Goal: Task Accomplishment & Management: Use online tool/utility

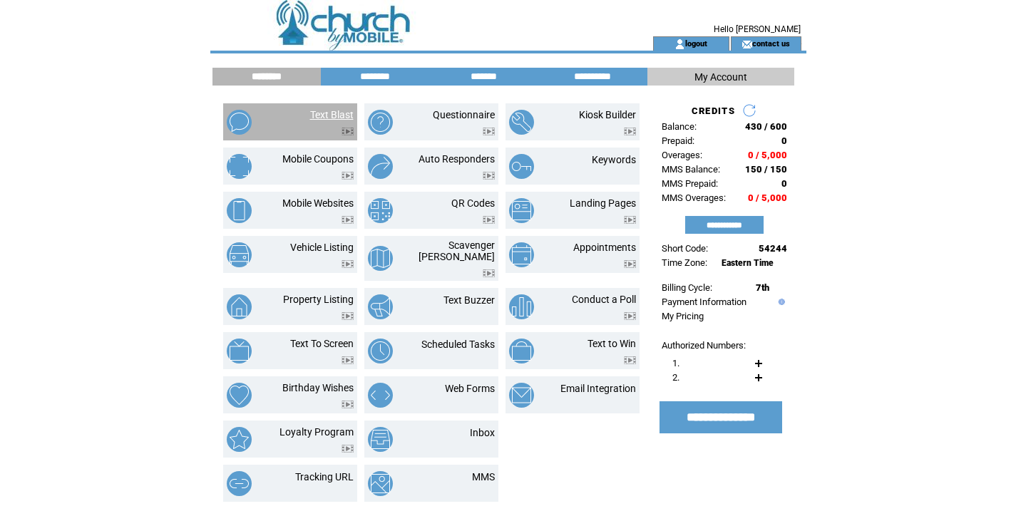
click at [324, 112] on link "Text Blast" at bounding box center [331, 114] width 43 height 11
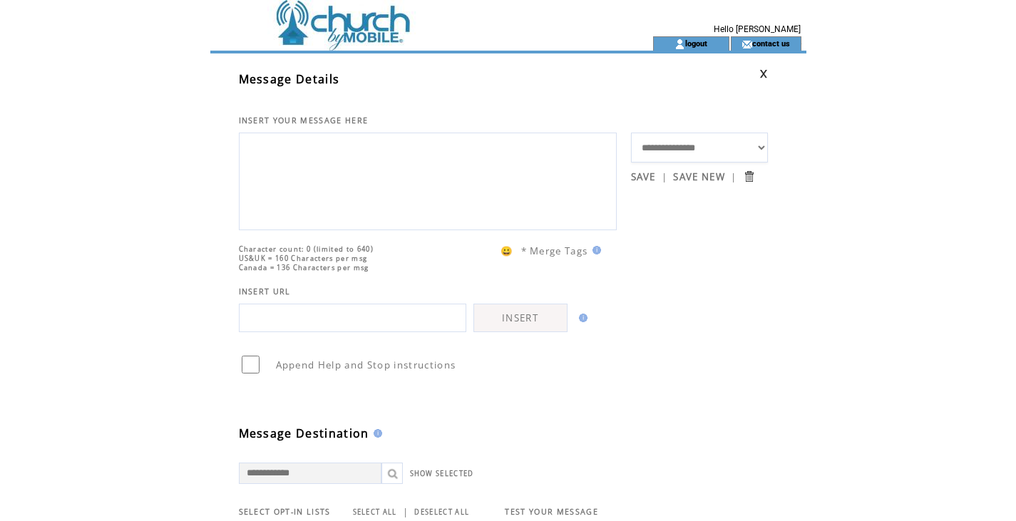
click at [389, 154] on textarea at bounding box center [428, 180] width 362 height 86
paste textarea "**********"
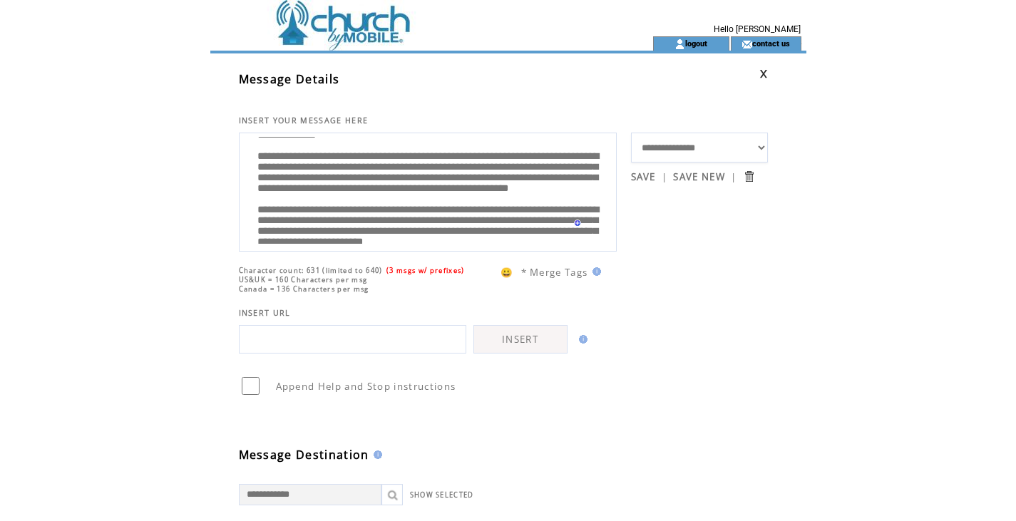
scroll to position [26, 0]
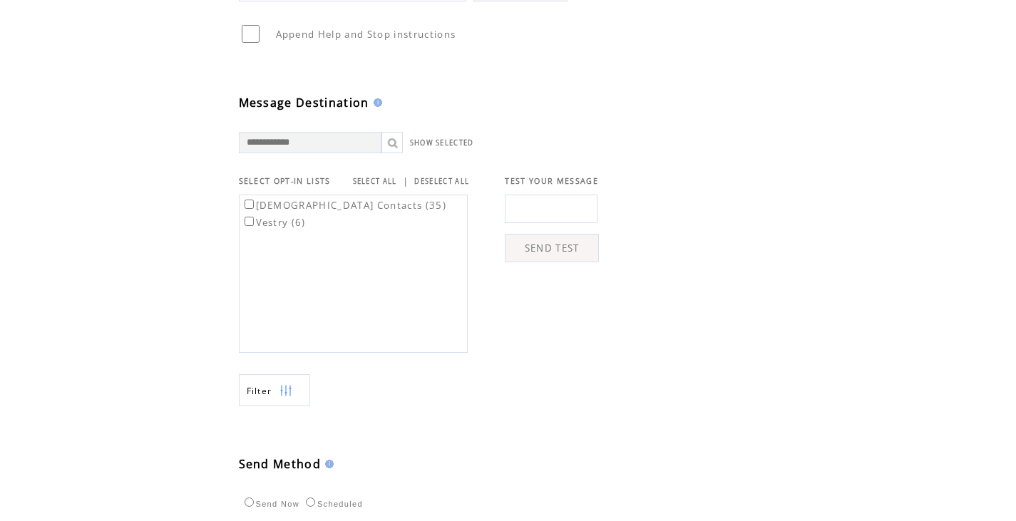
type textarea "**********"
click at [336, 199] on label "[DEMOGRAPHIC_DATA] Contacts (35)" at bounding box center [344, 205] width 205 height 13
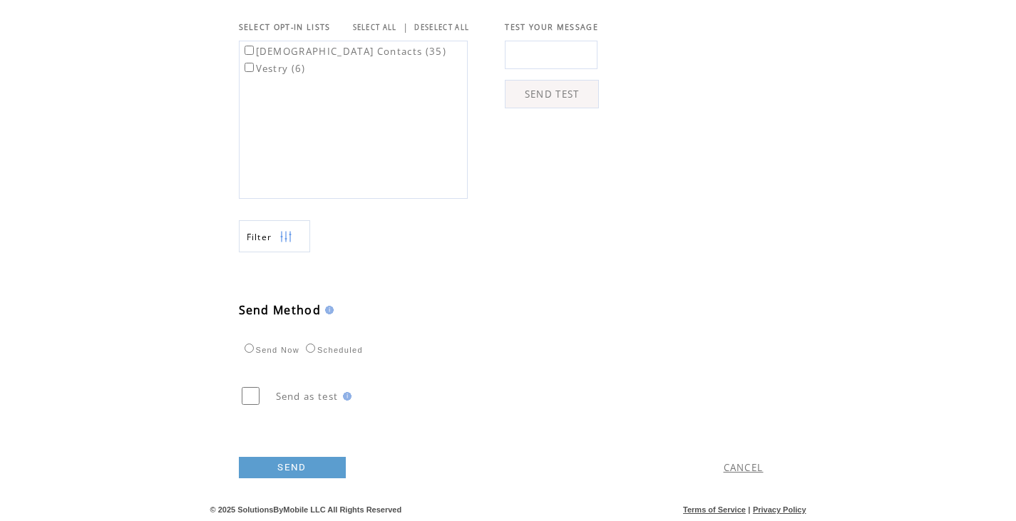
click at [289, 461] on link "SEND" at bounding box center [292, 467] width 107 height 21
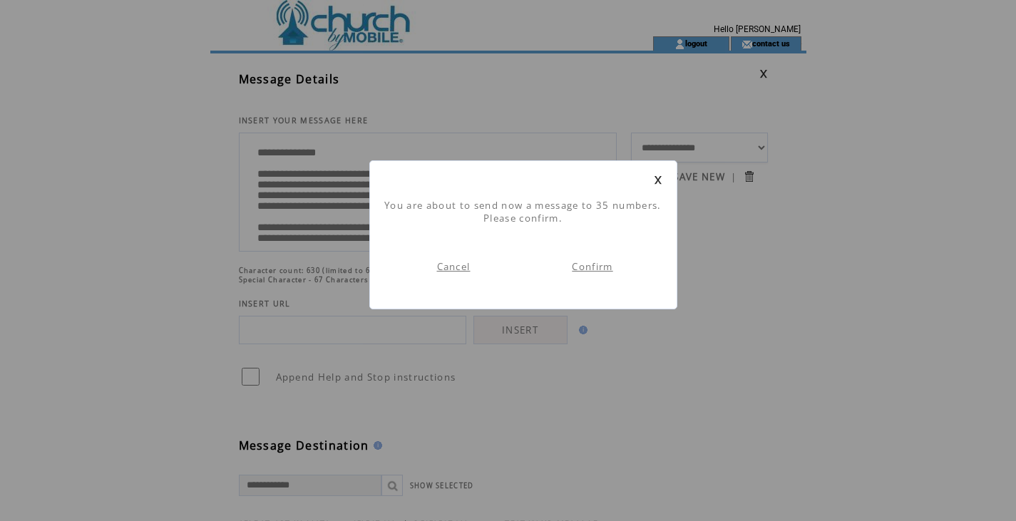
scroll to position [1, 0]
click at [586, 265] on link "Confirm" at bounding box center [592, 266] width 41 height 13
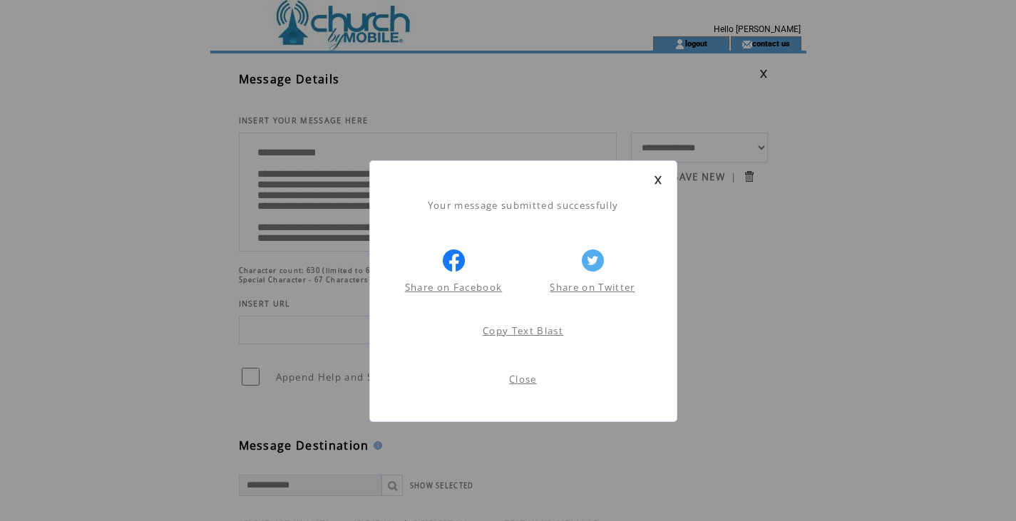
scroll to position [1, 0]
click at [520, 379] on link "Close" at bounding box center [523, 379] width 28 height 13
